Goal: Task Accomplishment & Management: Manage account settings

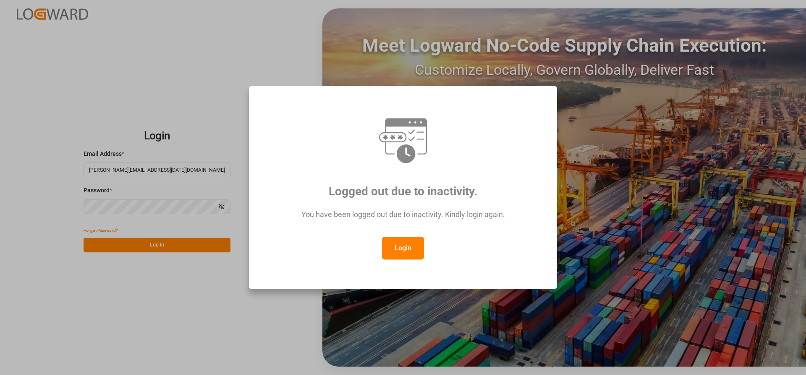
click at [407, 248] on button "Login" at bounding box center [403, 248] width 42 height 23
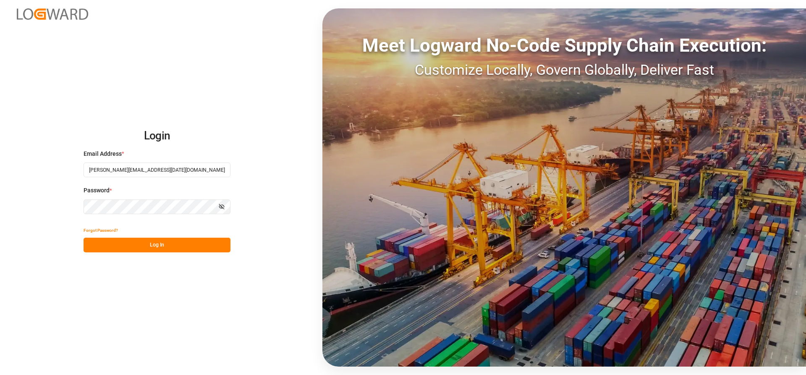
click at [222, 205] on icon "button" at bounding box center [222, 206] width 3 height 3
click at [131, 246] on button "Log In" at bounding box center [156, 244] width 147 height 15
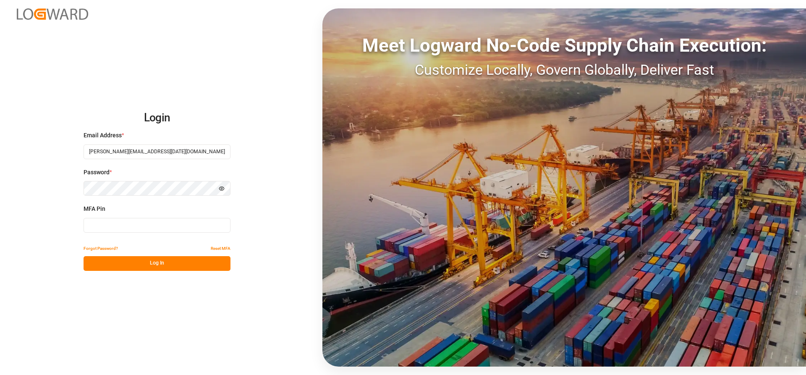
click at [115, 224] on input at bounding box center [156, 225] width 147 height 15
click at [106, 225] on input at bounding box center [156, 225] width 147 height 15
type input "722008"
click at [153, 266] on button "Log In" at bounding box center [156, 263] width 147 height 15
